Goal: Transaction & Acquisition: Purchase product/service

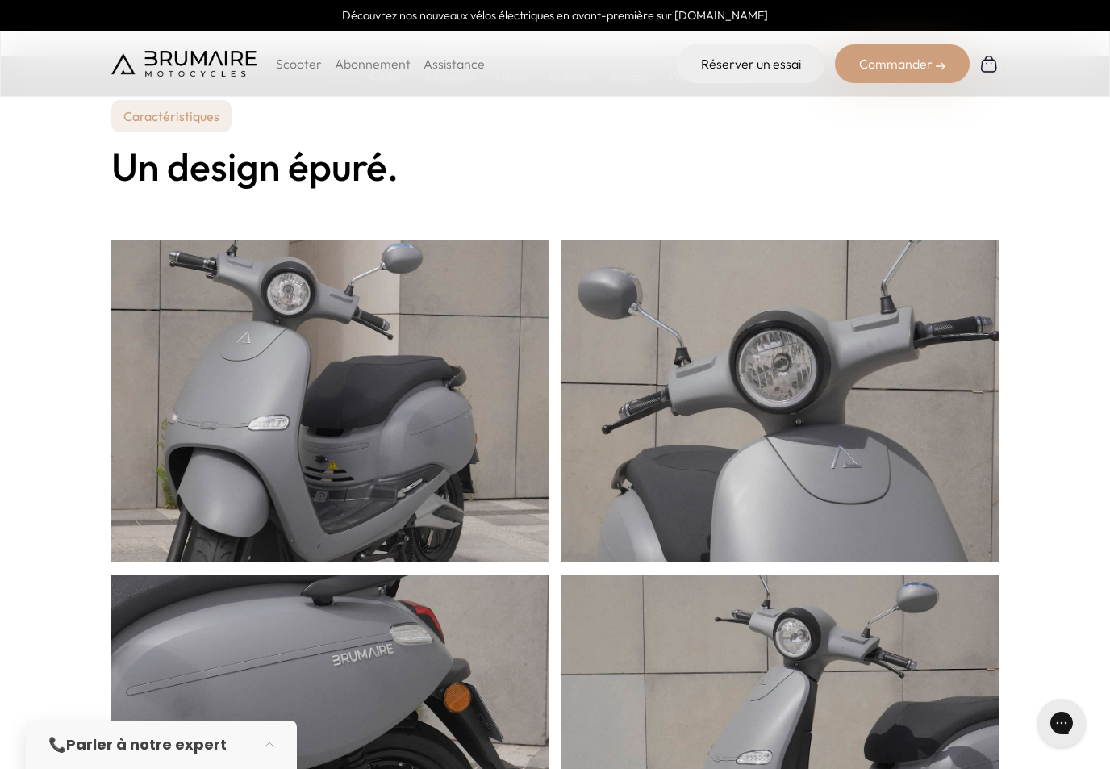
click at [304, 65] on p "Scooter" at bounding box center [299, 63] width 46 height 19
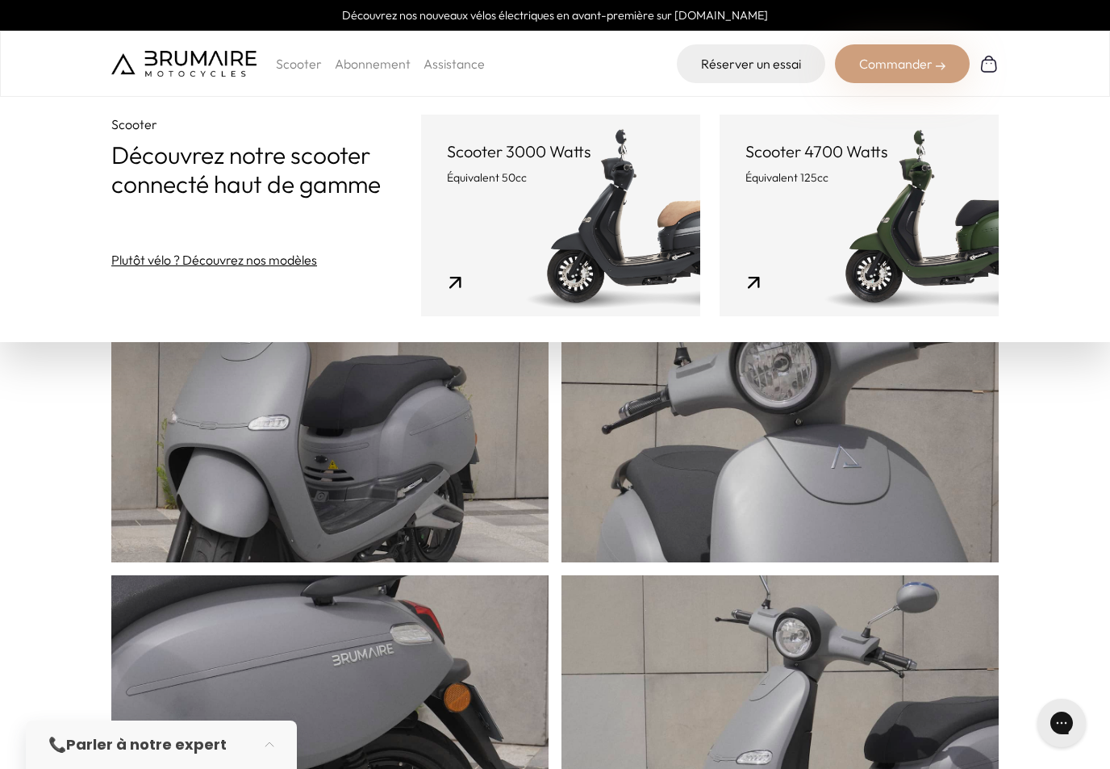
click at [848, 244] on link "Scooter 4700 Watts Équivalent 125cc" at bounding box center [858, 216] width 279 height 202
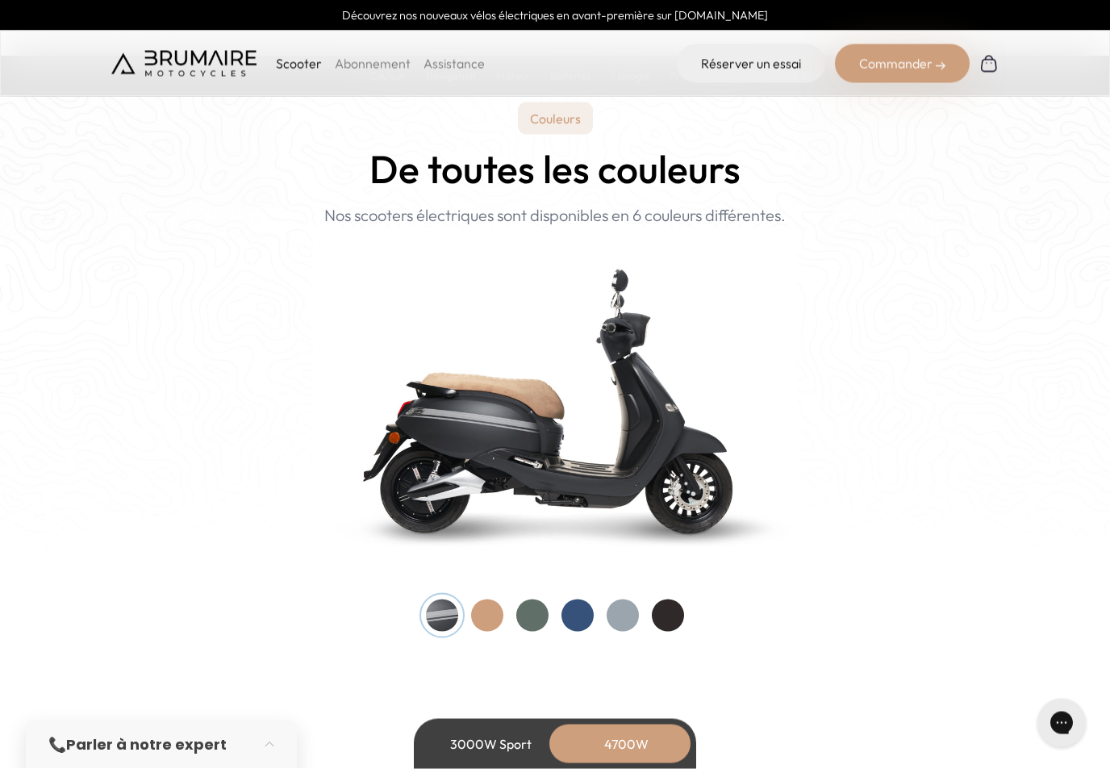
scroll to position [1516, 0]
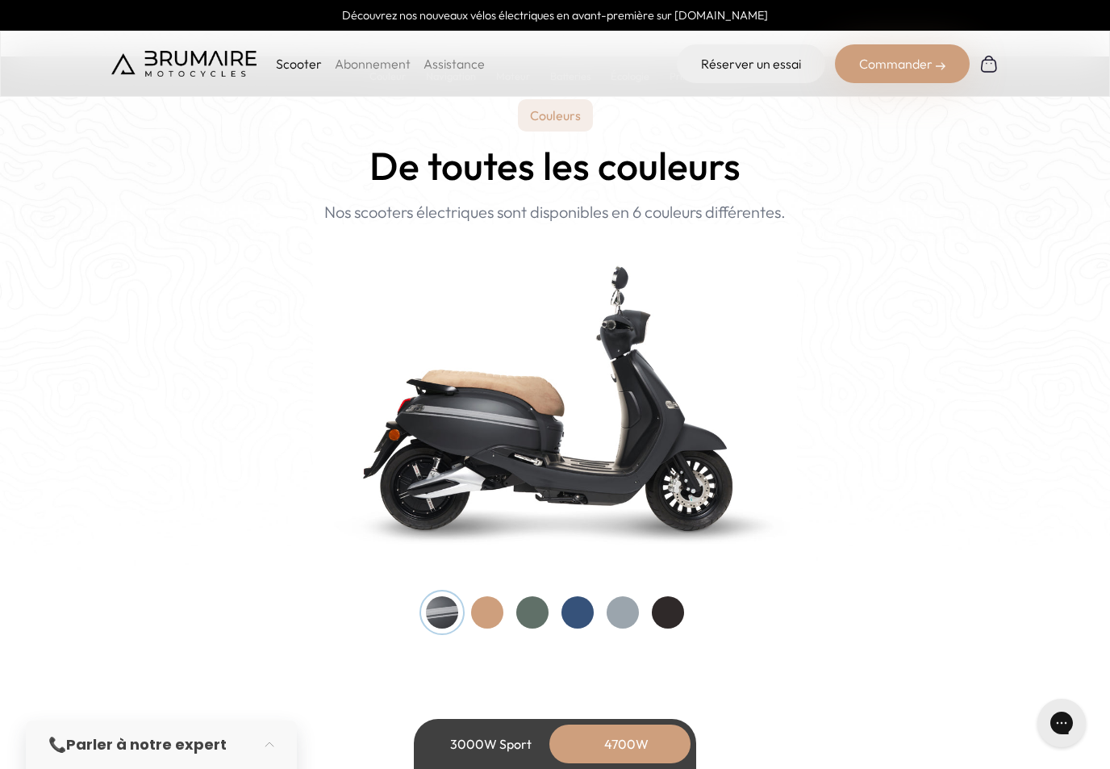
click at [675, 610] on div at bounding box center [668, 612] width 32 height 32
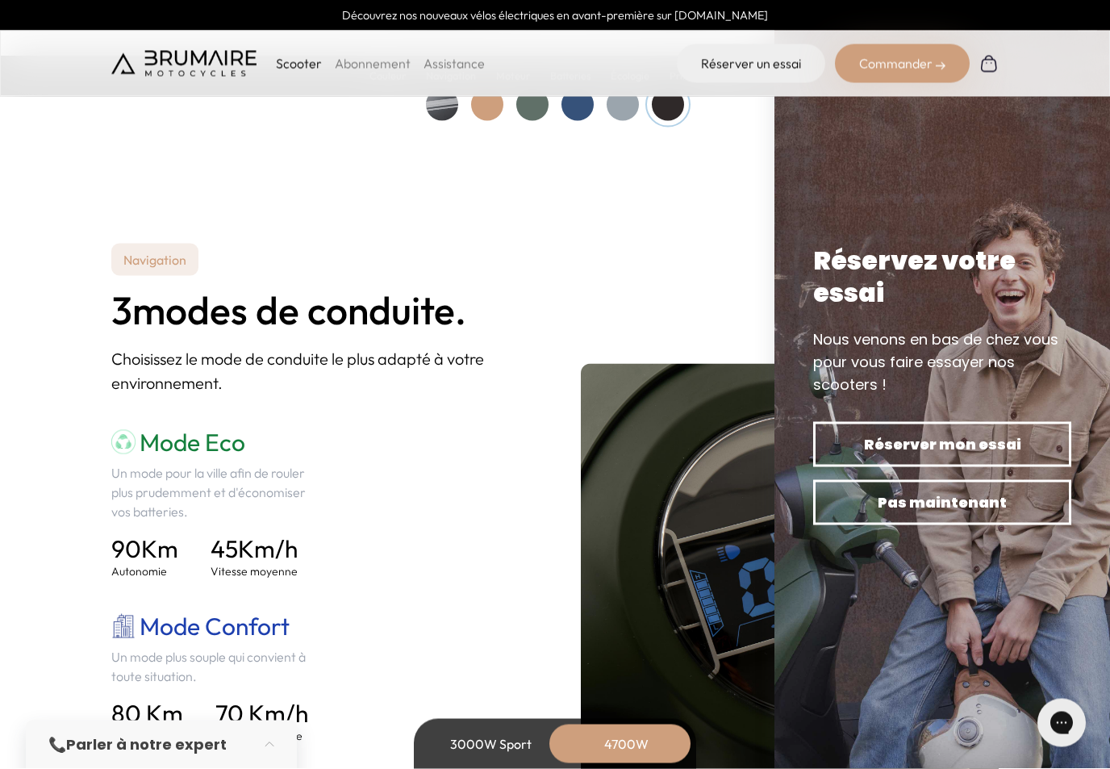
scroll to position [2023, 0]
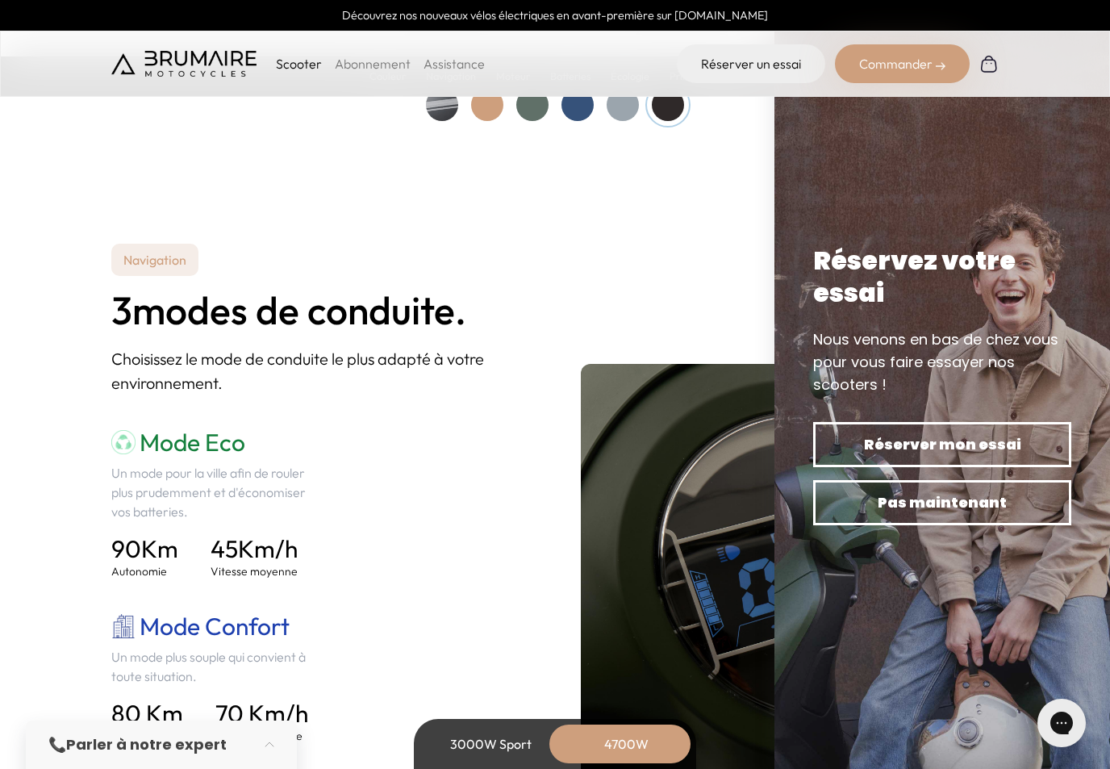
click at [991, 514] on span "Pas maintenant" at bounding box center [942, 502] width 202 height 23
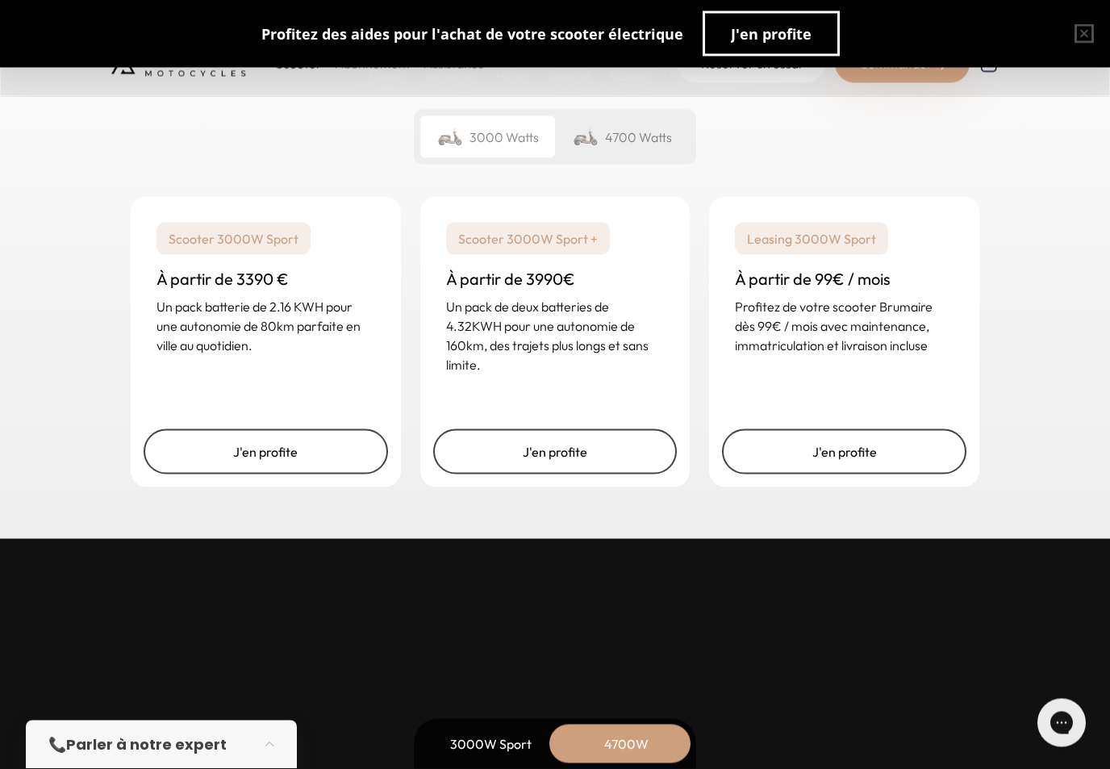
scroll to position [4088, 0]
click at [639, 139] on div "4700 Watts" at bounding box center [622, 136] width 135 height 42
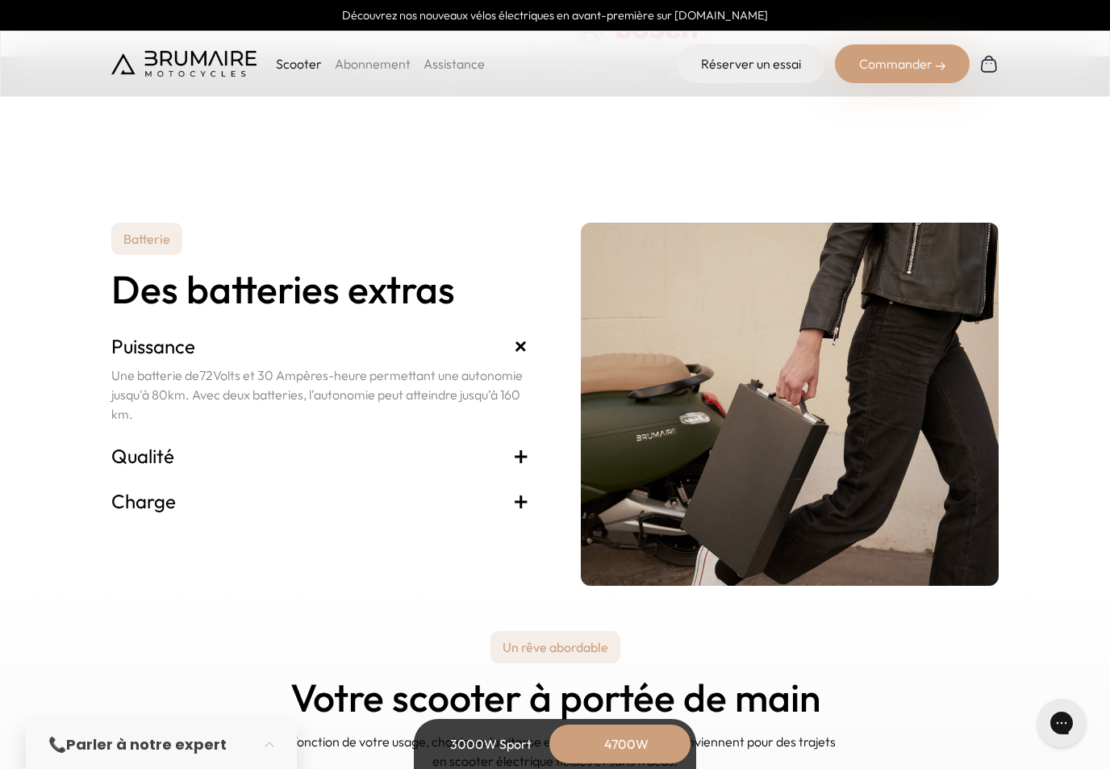
scroll to position [3396, 0]
